Goal: Task Accomplishment & Management: Complete application form

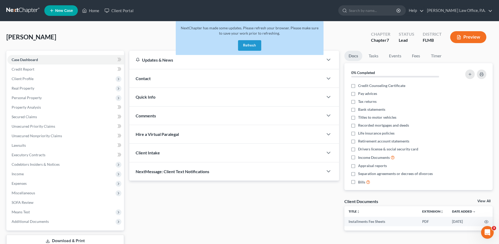
click at [259, 45] on button "Refresh" at bounding box center [249, 45] width 23 height 11
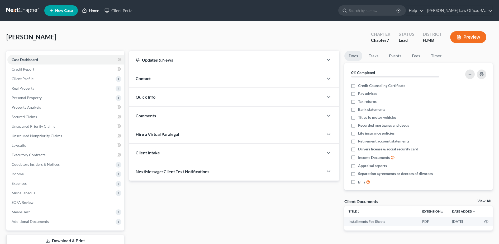
click at [93, 10] on link "Home" at bounding box center [90, 11] width 22 height 10
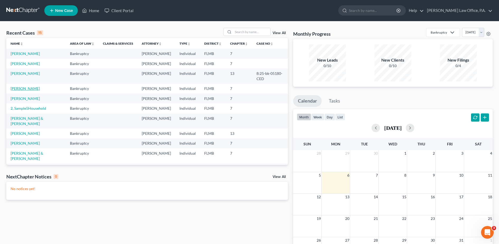
click at [27, 91] on link "[PERSON_NAME]" at bounding box center [25, 88] width 29 height 4
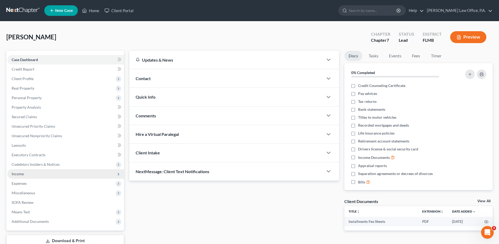
click at [32, 172] on span "Income" at bounding box center [65, 174] width 117 height 10
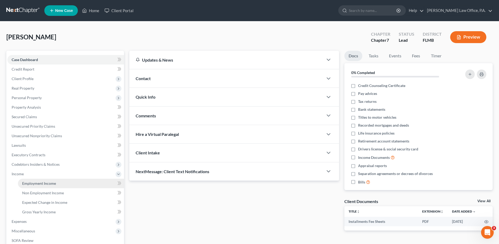
click at [44, 183] on span "Employment Income" at bounding box center [39, 183] width 34 height 4
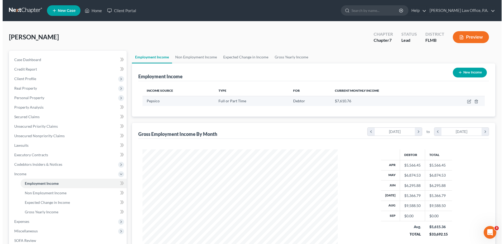
scroll to position [98, 206]
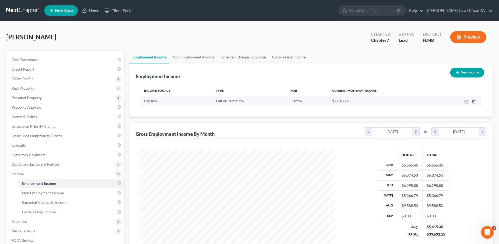
click at [466, 100] on icon "button" at bounding box center [467, 101] width 4 height 4
select select "0"
select select "9"
select select "3"
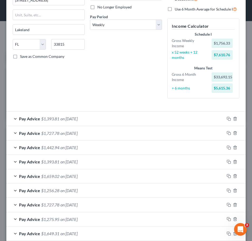
scroll to position [187, 0]
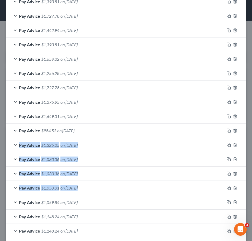
drag, startPoint x: 248, startPoint y: 172, endPoint x: 250, endPoint y: 181, distance: 9.2
click at [250, 181] on div "Edit Income Source × Employment Type * Select Full or [DEMOGRAPHIC_DATA] Employ…" at bounding box center [126, 120] width 252 height 241
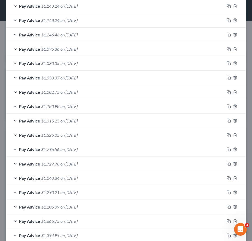
scroll to position [601, 0]
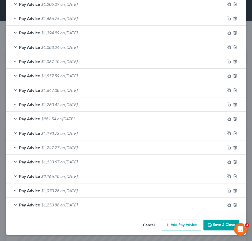
click at [176, 224] on button "Add Pay Advice" at bounding box center [181, 225] width 40 height 11
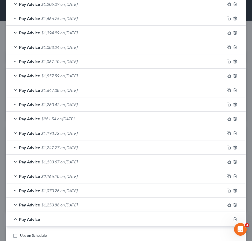
scroll to position [811, 0]
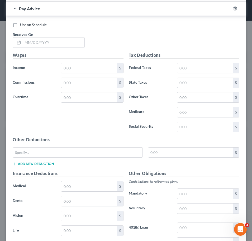
click at [47, 48] on div "Use on Schedule I Received On *" at bounding box center [126, 37] width 232 height 30
click at [46, 45] on input "text" at bounding box center [54, 42] width 62 height 10
type input "[DATE]"
click at [93, 69] on input "text" at bounding box center [88, 68] width 55 height 10
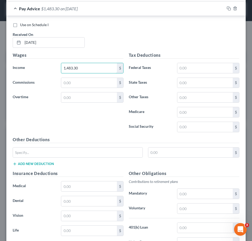
type input "1,483.30"
click at [7, 154] on div "Use on Schedule I Received On * [DATE] Wages Income * 1,483.30 $ Commissions $ …" at bounding box center [125, 151] width 239 height 270
click at [182, 65] on input "text" at bounding box center [204, 68] width 55 height 10
type input "89.05"
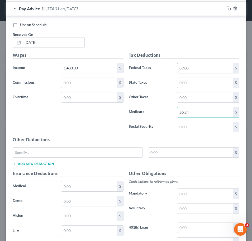
type input "20.24"
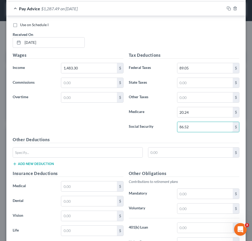
type input "86.52"
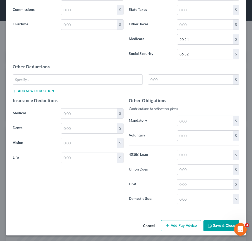
scroll to position [885, 0]
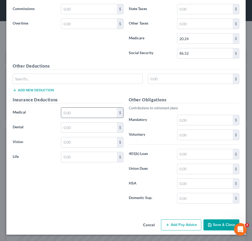
click at [83, 114] on input "text" at bounding box center [88, 113] width 55 height 10
type input "58.16"
type input "25.25"
type input "2.08"
click at [77, 75] on input "text" at bounding box center [78, 79] width 130 height 10
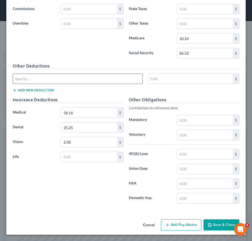
type input "Other deductions"
click at [194, 76] on input "text" at bounding box center [190, 79] width 84 height 10
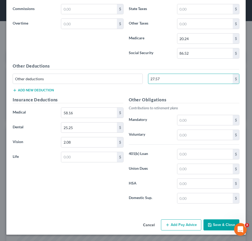
type input "27.57"
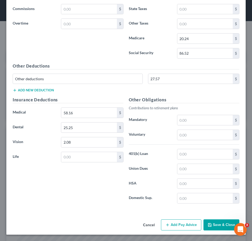
click at [173, 225] on button "Add Pay Advice" at bounding box center [181, 224] width 40 height 11
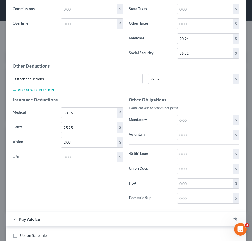
scroll to position [1096, 0]
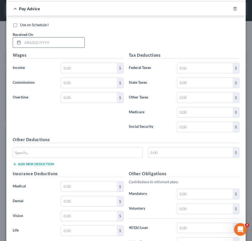
click at [60, 42] on input "text" at bounding box center [54, 42] width 62 height 10
type input "[DATE]"
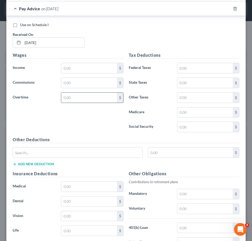
click at [76, 100] on input "text" at bounding box center [88, 98] width 55 height 10
type input "105.95"
click at [71, 68] on input "text" at bounding box center [88, 68] width 55 height 10
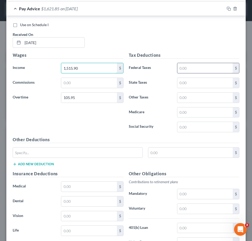
type input "1,515.90"
click at [187, 65] on input "text" at bounding box center [204, 68] width 55 height 10
type input "105.68"
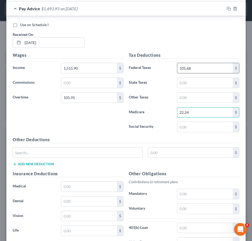
type input "22.24"
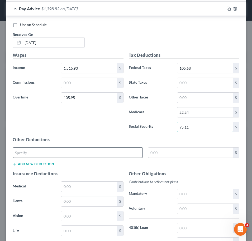
type input "95.11"
click at [118, 151] on input "text" at bounding box center [78, 153] width 130 height 10
type input "Other deductions"
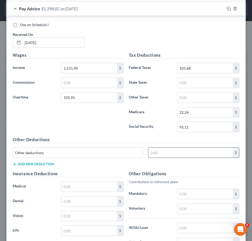
click at [164, 149] on input "text" at bounding box center [190, 153] width 84 height 10
type input "27.57"
click at [89, 185] on input "text" at bounding box center [88, 187] width 55 height 10
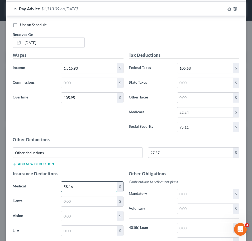
type input "58.16"
type input "25.25"
type input "2.08"
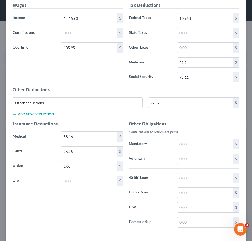
scroll to position [1169, 0]
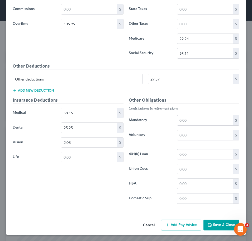
click at [178, 224] on button "Add Pay Advice" at bounding box center [181, 225] width 40 height 11
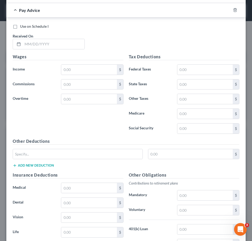
scroll to position [1399, 0]
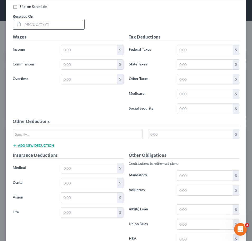
click at [67, 23] on input "text" at bounding box center [54, 24] width 62 height 10
type input "[DATE]"
type input "1,858.20"
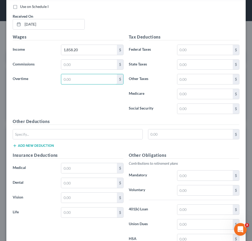
type input "1"
type input "277.11"
click at [184, 47] on input "text" at bounding box center [204, 50] width 55 height 10
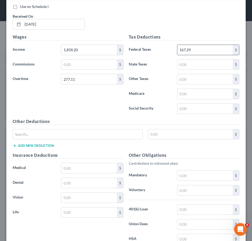
type input "167.29"
type input "29.69"
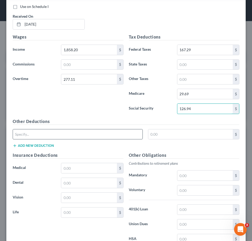
type input "126.94"
click at [99, 135] on input "text" at bounding box center [78, 134] width 130 height 10
type input "Other deductions"
click at [163, 138] on input "text" at bounding box center [190, 134] width 84 height 10
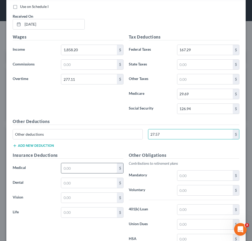
type input "27.57"
click at [77, 166] on input "text" at bounding box center [88, 168] width 55 height 10
type input "58.16"
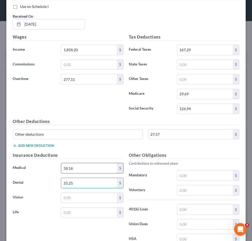
type input "25.25"
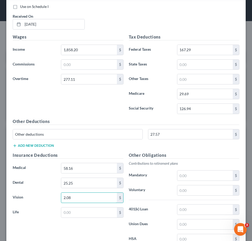
type input "2.08"
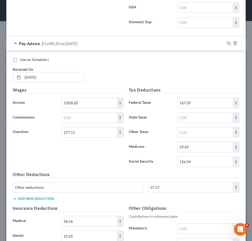
scroll to position [1454, 0]
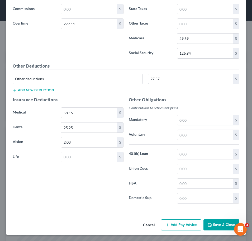
click at [166, 221] on button "Add Pay Advice" at bounding box center [181, 224] width 40 height 11
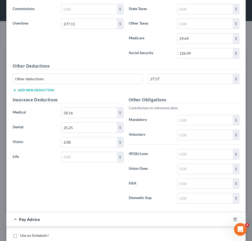
scroll to position [1665, 0]
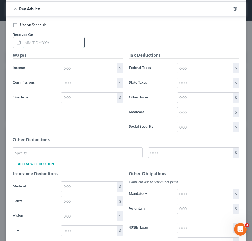
click at [58, 43] on input "text" at bounding box center [54, 42] width 62 height 10
type input "[DATE]"
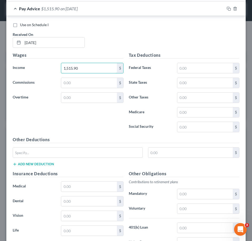
type input "1,515.90"
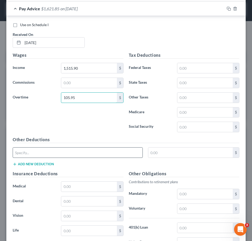
type input "105.95"
click at [25, 149] on input "text" at bounding box center [78, 153] width 130 height 10
type input "Other deductions"
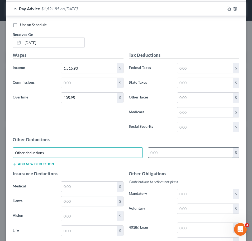
click at [156, 151] on input "text" at bounding box center [190, 153] width 84 height 10
type input "27.57"
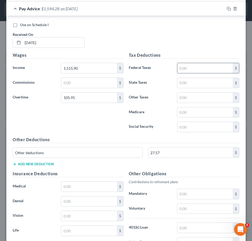
click at [192, 66] on input "text" at bounding box center [204, 68] width 55 height 10
type input "105.68"
type input "22.24"
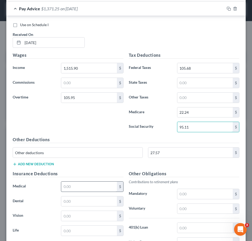
type input "95.11"
click at [91, 185] on input "text" at bounding box center [88, 187] width 55 height 10
type input "58.16"
type input "25.25"
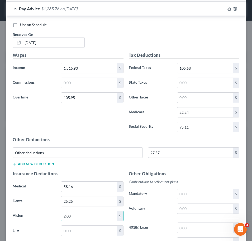
type input "2.08"
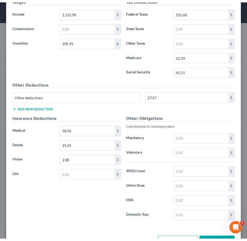
scroll to position [1738, 0]
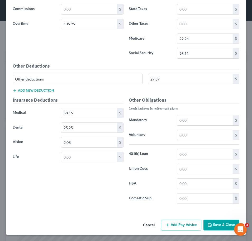
click at [208, 220] on button "Save & Close" at bounding box center [222, 225] width 36 height 11
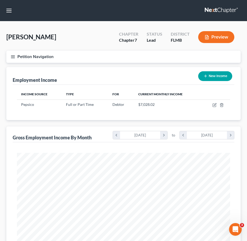
scroll to position [263938, 263821]
click at [15, 54] on icon "button" at bounding box center [13, 56] width 5 height 5
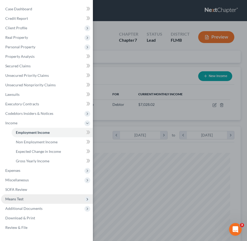
click at [25, 196] on span "Means Test" at bounding box center [47, 199] width 92 height 10
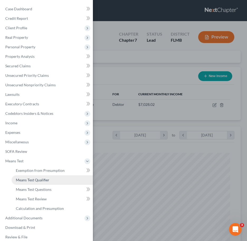
click at [33, 178] on span "Means Test Qualifier" at bounding box center [33, 180] width 34 height 4
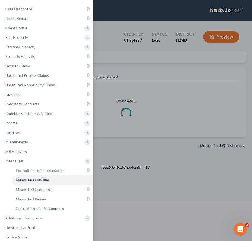
click at [180, 130] on div "Case Dashboard Payments Invoices Payments Payments Credit Report Client Profile" at bounding box center [126, 120] width 252 height 241
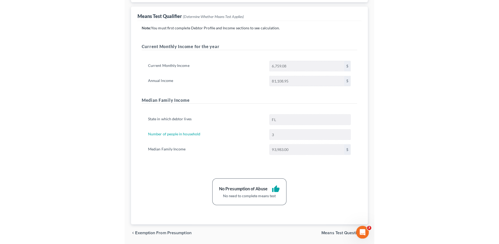
scroll to position [78, 0]
